Goal: Use online tool/utility: Use online tool/utility

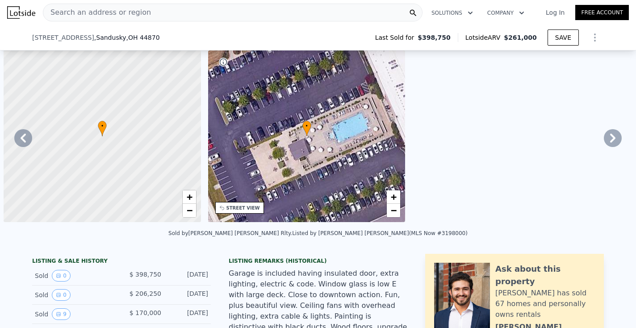
select select "30"
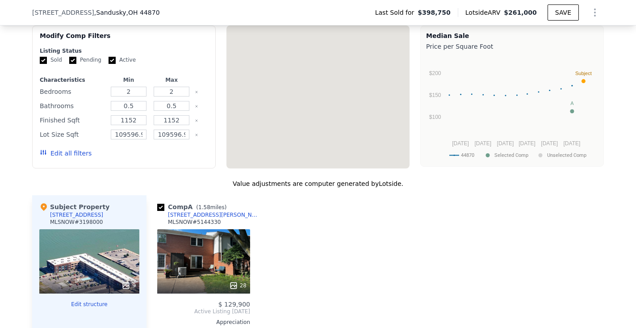
type input "$ 1,100"
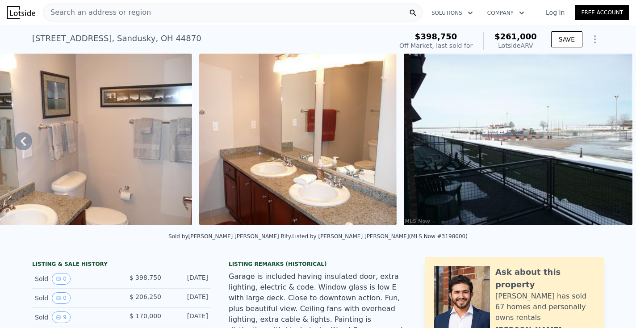
scroll to position [0, 0]
click at [194, 13] on div "Search an address or region" at bounding box center [233, 13] width 380 height 18
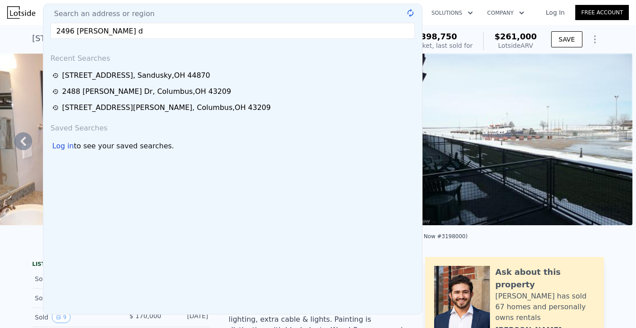
type input "[STREET_ADDRESS][PERSON_NAME]"
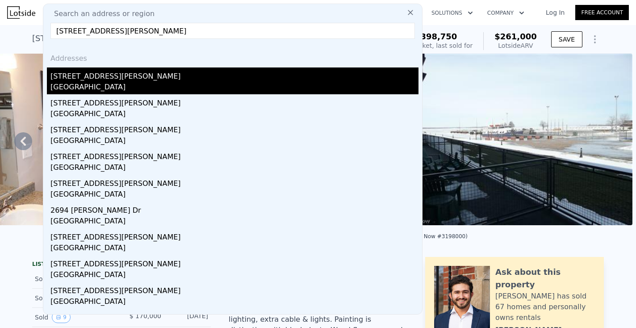
drag, startPoint x: 172, startPoint y: 40, endPoint x: 80, endPoint y: 87, distance: 103.8
click at [80, 87] on div "[GEOGRAPHIC_DATA]" at bounding box center [234, 88] width 368 height 13
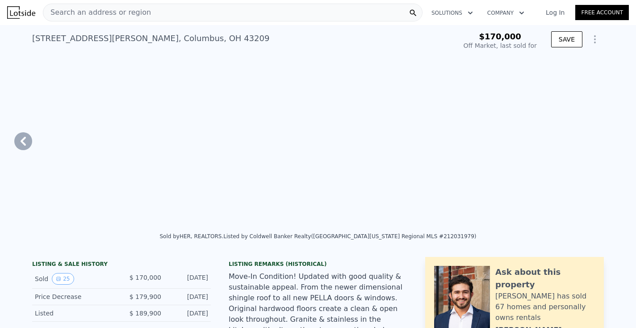
type input "$ 1,200"
type input "3"
type input "4"
type input "1"
type input "3"
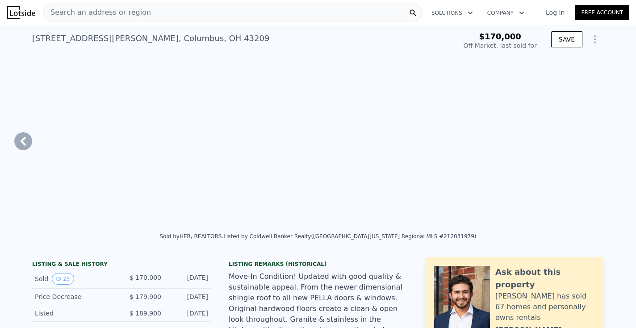
type input "1416"
type input "1992"
type input "4791.6"
type input "14810.4"
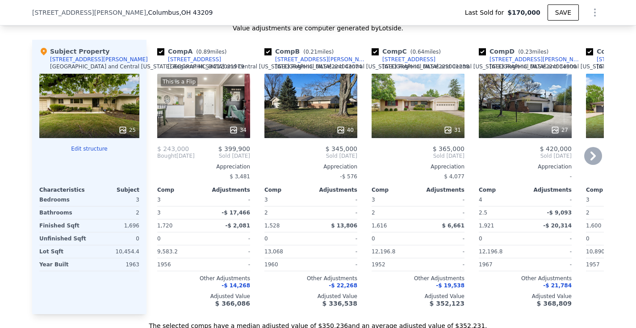
scroll to position [889, 0]
click at [589, 156] on icon at bounding box center [593, 155] width 18 height 18
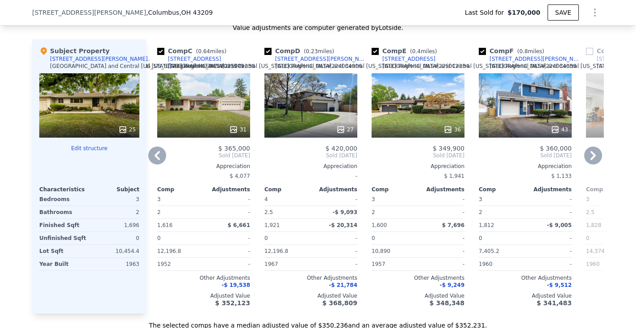
click at [154, 151] on icon at bounding box center [156, 155] width 5 height 9
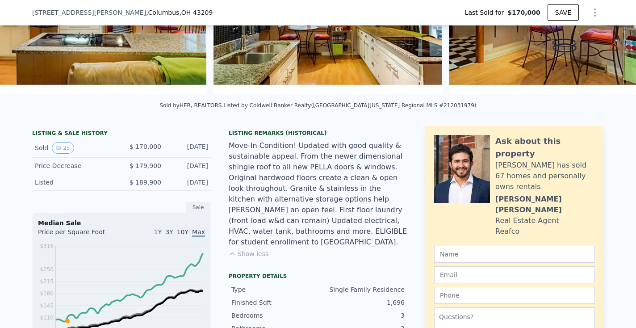
scroll to position [126, 0]
